Goal: Task Accomplishment & Management: Check status

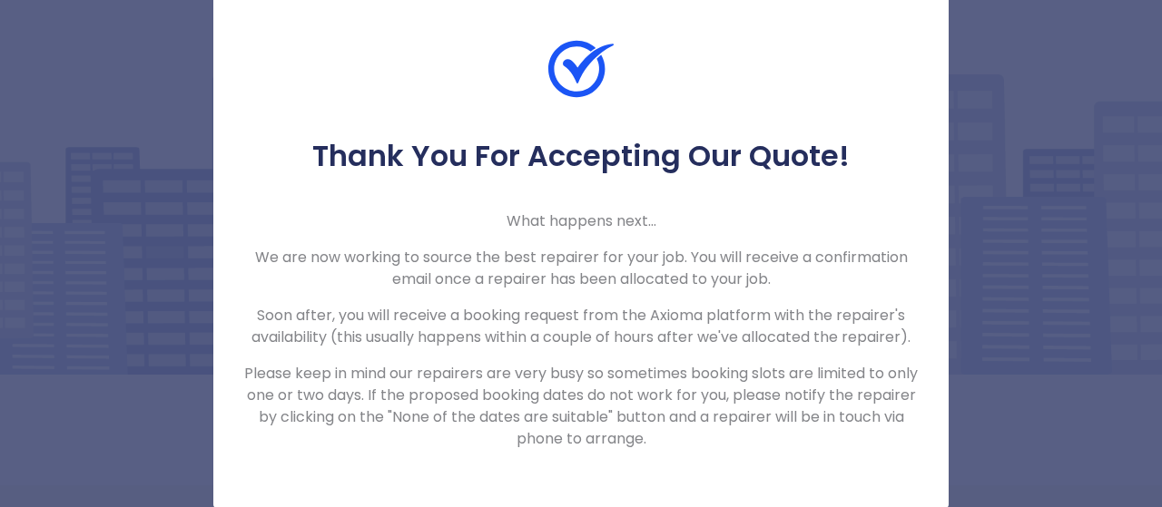
scroll to position [21, 0]
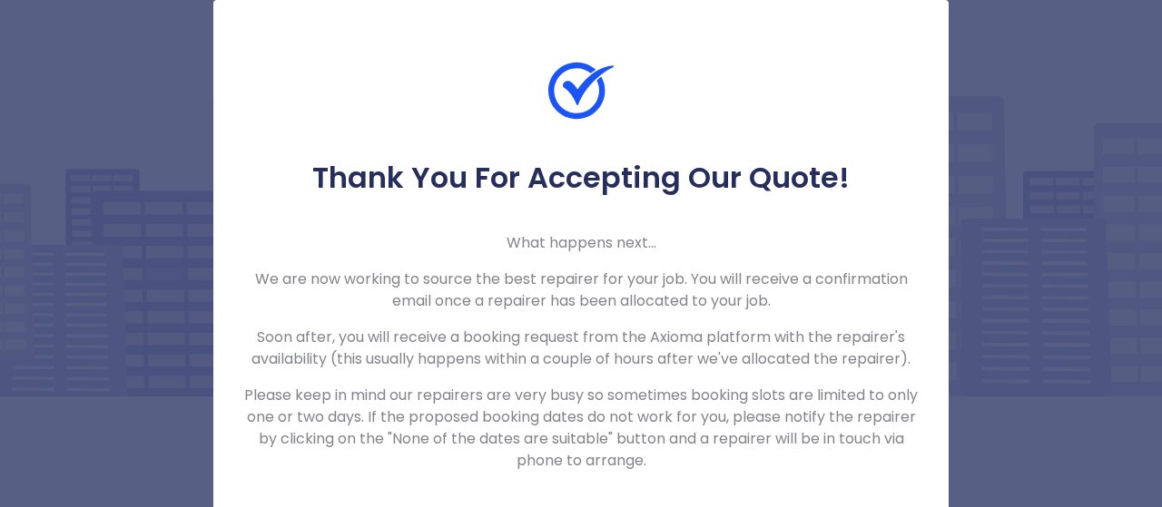
click at [751, 338] on p "Soon after, you will receive a booking request from the Axioma platform with th…" at bounding box center [580, 349] width 677 height 44
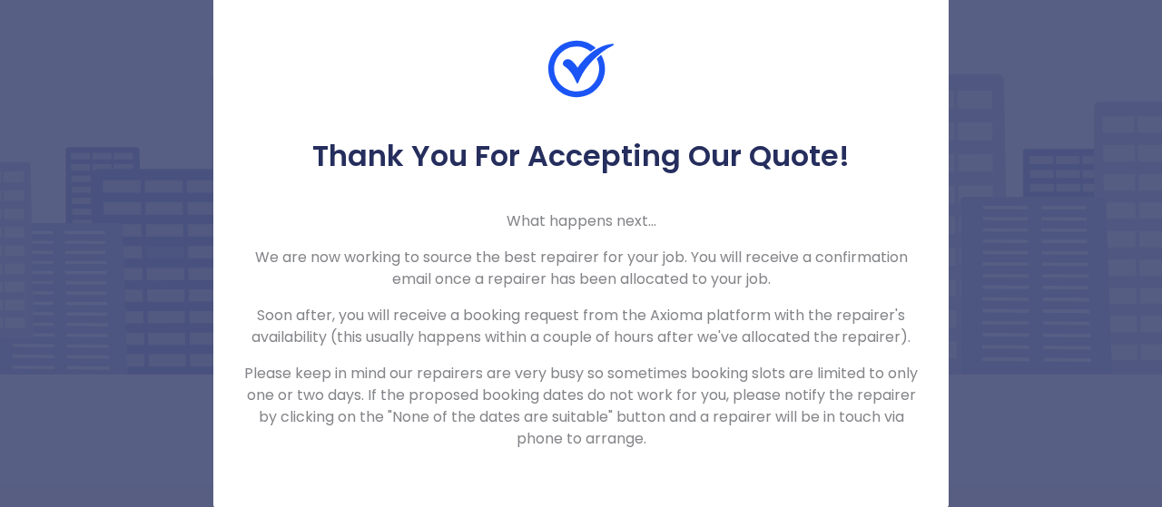
scroll to position [20, 0]
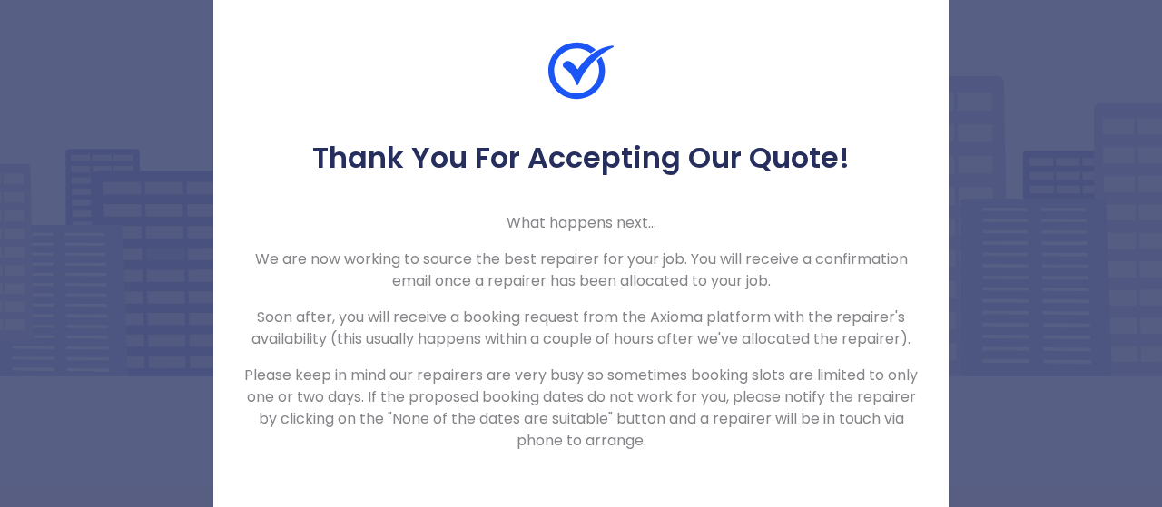
click at [564, 65] on img at bounding box center [580, 70] width 65 height 65
